Goal: Complete application form: Complete application form

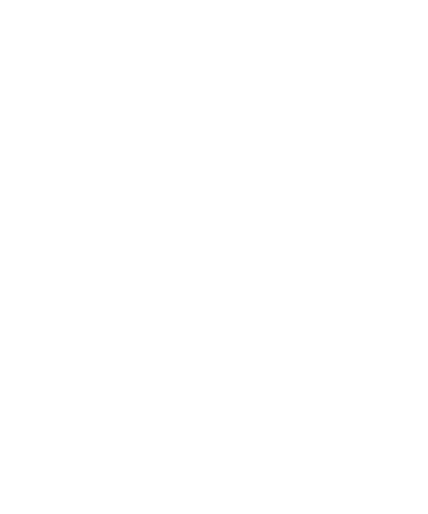
scroll to position [662, 0]
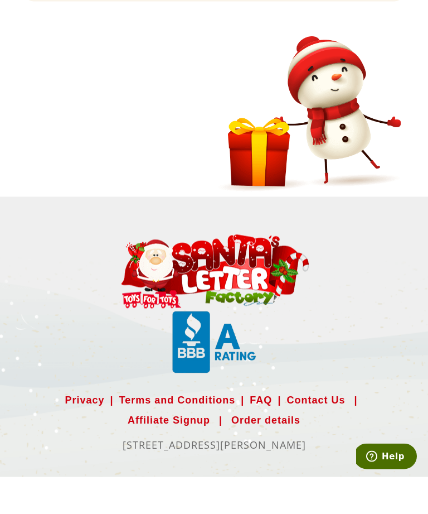
click at [340, 113] on img at bounding box center [309, 150] width 190 height 161
select select
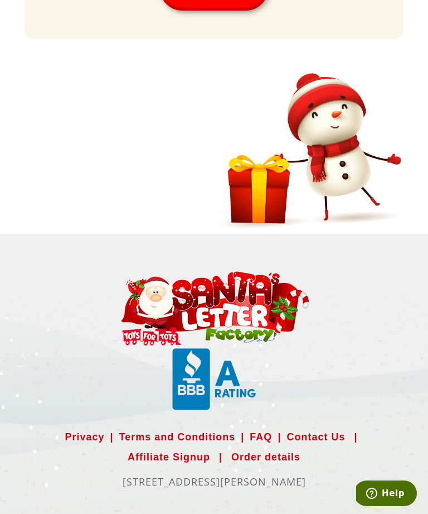
click at [282, 180] on img at bounding box center [309, 150] width 190 height 161
select select
click at [349, 158] on img at bounding box center [309, 150] width 190 height 161
select select
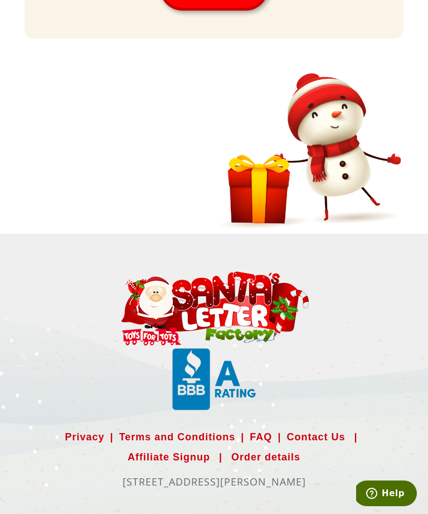
select select
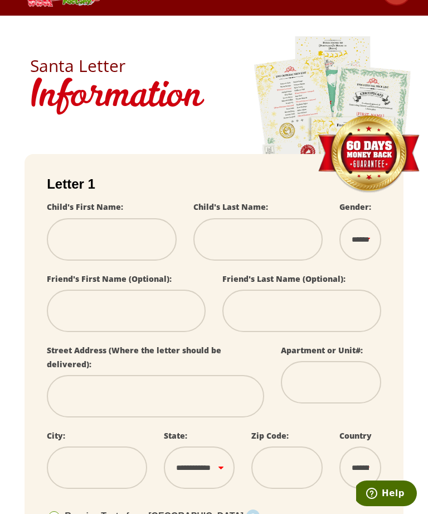
scroll to position [0, 0]
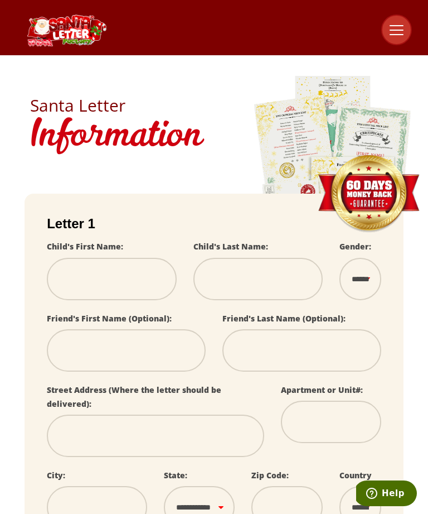
select select
click at [310, 152] on h1 "Information" at bounding box center [214, 137] width 368 height 46
select select
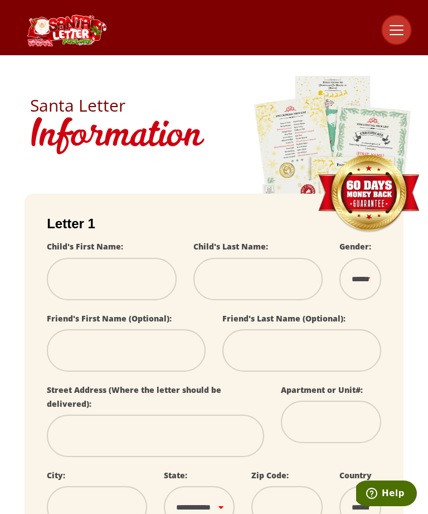
select select
click at [398, 27] on button at bounding box center [397, 30] width 31 height 31
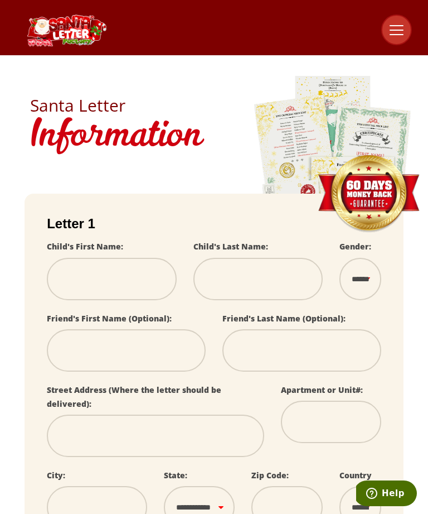
select select
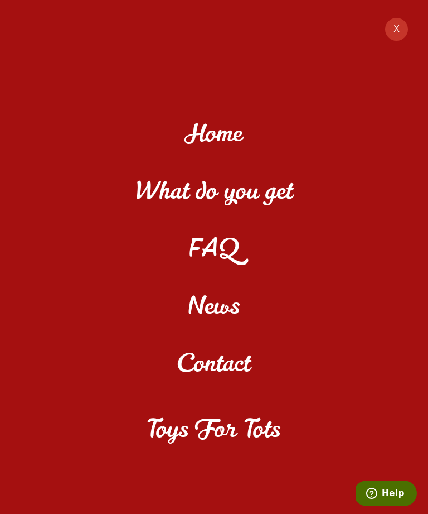
scroll to position [306, 0]
click at [406, 31] on button "X" at bounding box center [396, 29] width 25 height 25
select select
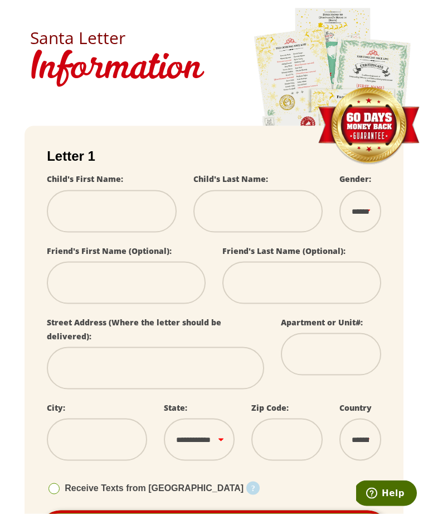
scroll to position [0, 0]
